Goal: Task Accomplishment & Management: Use online tool/utility

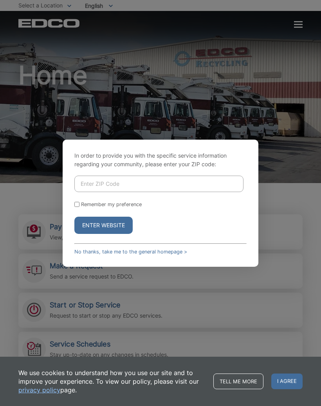
click at [155, 192] on input "Enter ZIP Code" at bounding box center [158, 184] width 169 height 16
type input "92024"
click at [83, 207] on label "Remember my preference" at bounding box center [111, 205] width 61 height 6
click at [79, 207] on input "Remember my preference" at bounding box center [76, 204] width 5 height 5
checkbox input "true"
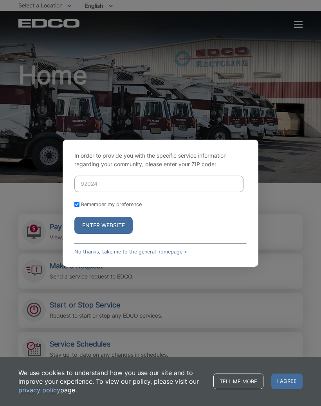
click at [115, 234] on button "Enter Website" at bounding box center [103, 225] width 58 height 17
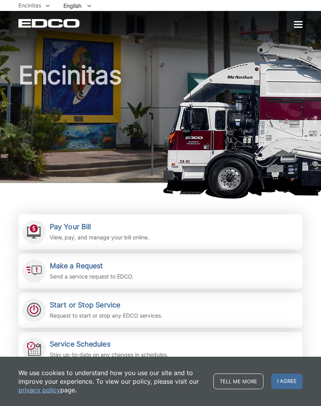
click at [79, 223] on h2 "Pay Your Bill" at bounding box center [99, 227] width 99 height 9
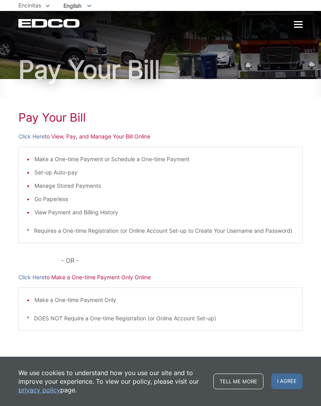
scroll to position [27, 0]
click at [38, 132] on link "Click Here" at bounding box center [31, 136] width 26 height 9
